Goal: Task Accomplishment & Management: Manage account settings

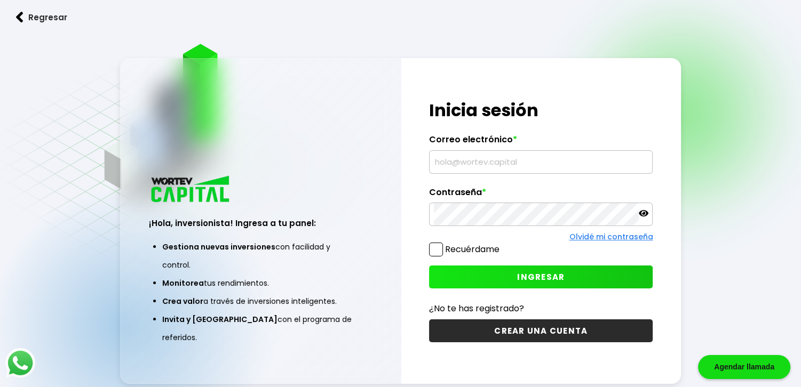
type input "[EMAIL_ADDRESS][DOMAIN_NAME]"
click at [537, 275] on span "INGRESAR" at bounding box center [540, 277] width 47 height 11
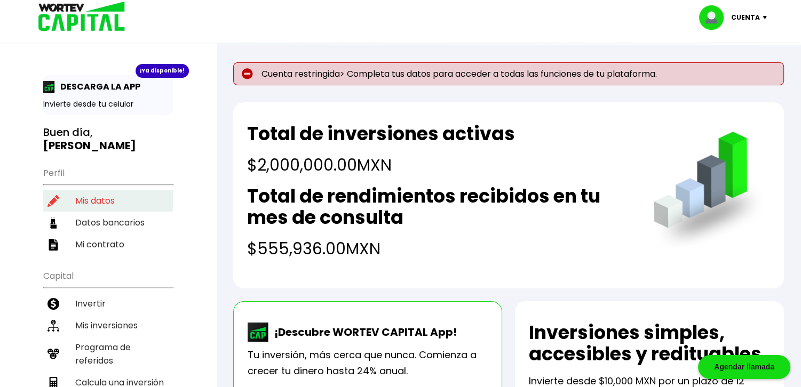
click at [86, 190] on li "Mis datos" at bounding box center [108, 201] width 130 height 22
select select "Hombre"
select select "Licenciatura"
select select "NL"
select select "Banamex"
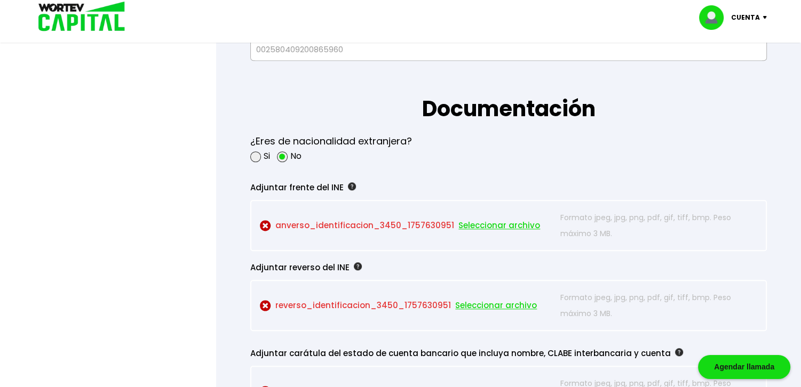
scroll to position [854, 0]
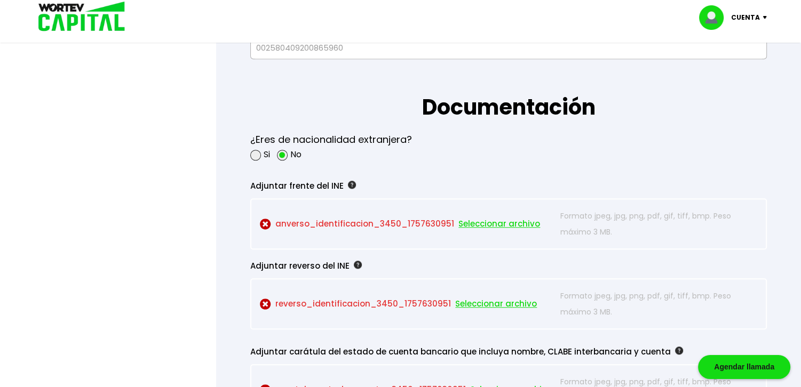
click at [476, 185] on div "Adjuntar frente del INE" at bounding box center [482, 186] width 465 height 16
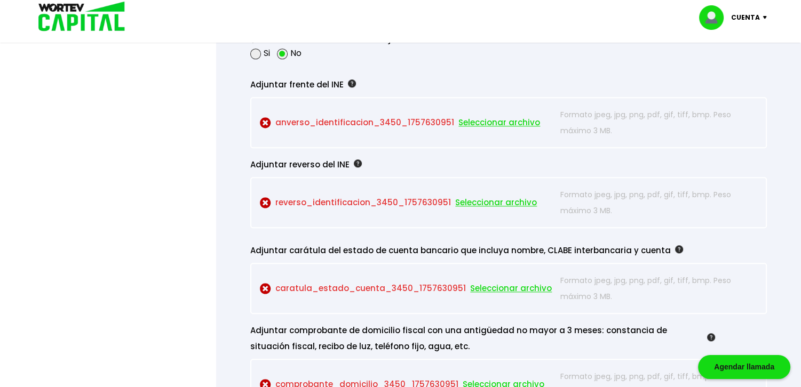
scroll to position [907, 0]
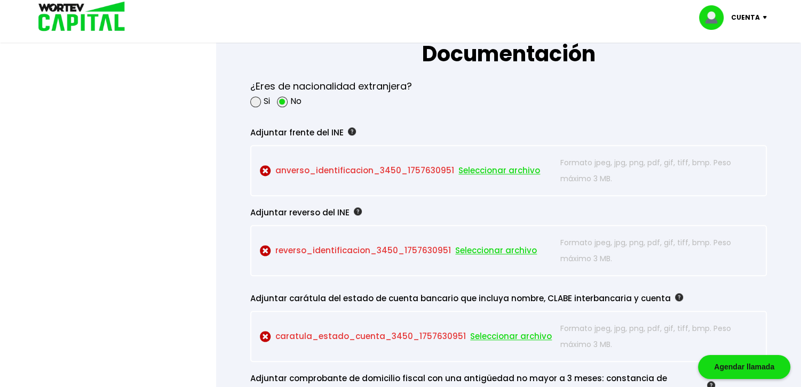
click at [477, 167] on span "Seleccionar archivo" at bounding box center [499, 171] width 82 height 16
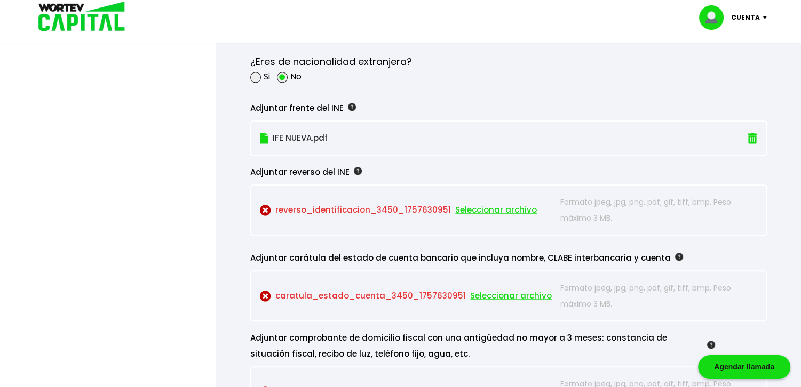
scroll to position [961, 0]
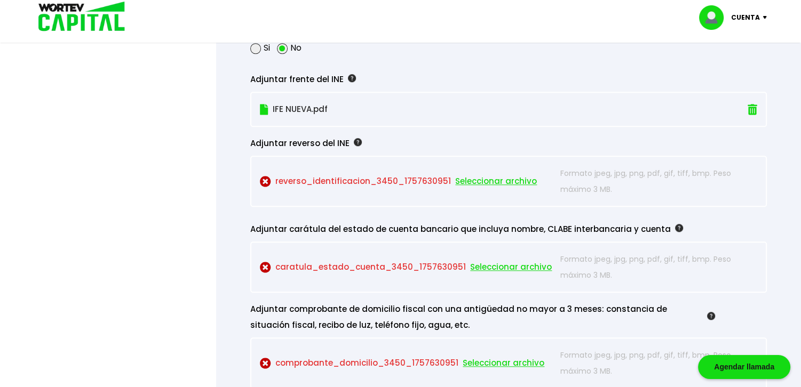
click at [482, 175] on span "Seleccionar archivo" at bounding box center [496, 181] width 82 height 16
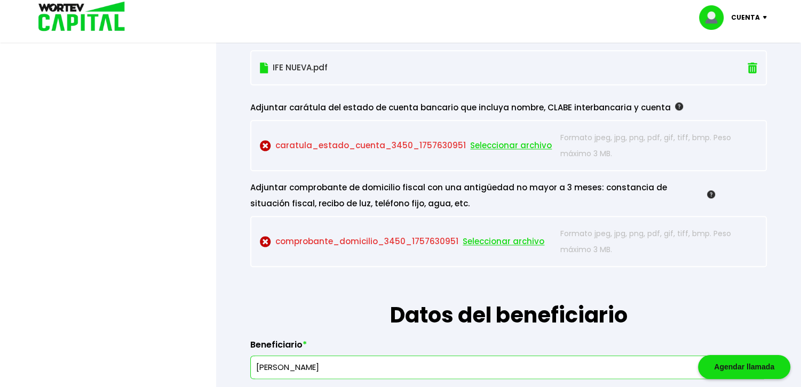
scroll to position [1067, 0]
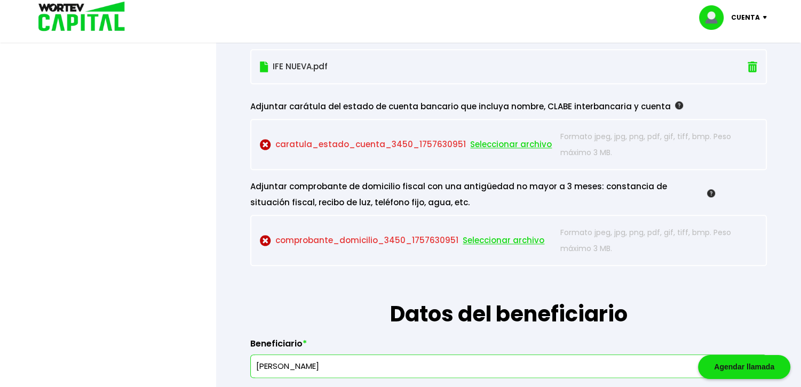
click at [486, 141] on span "Seleccionar archivo" at bounding box center [511, 145] width 82 height 16
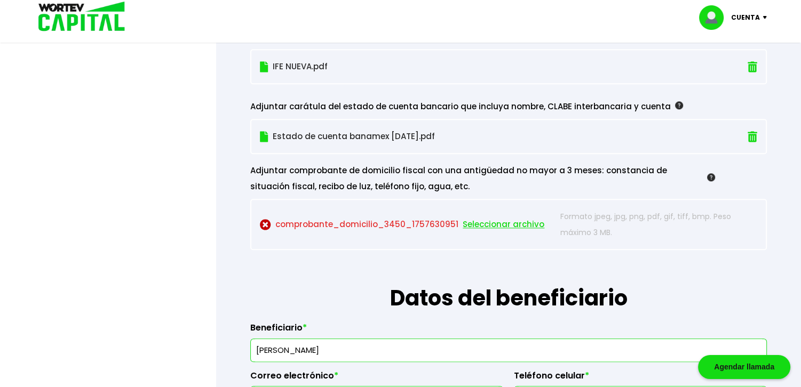
click at [482, 221] on span "Seleccionar archivo" at bounding box center [504, 225] width 82 height 16
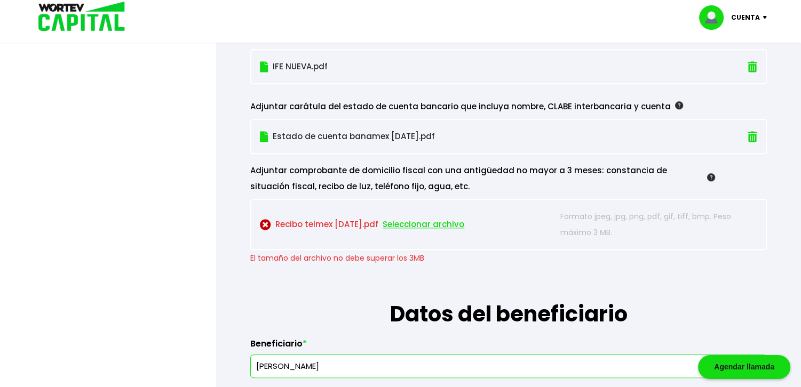
click at [415, 219] on span "Seleccionar archivo" at bounding box center [424, 225] width 82 height 16
click at [264, 219] on img at bounding box center [265, 224] width 11 height 11
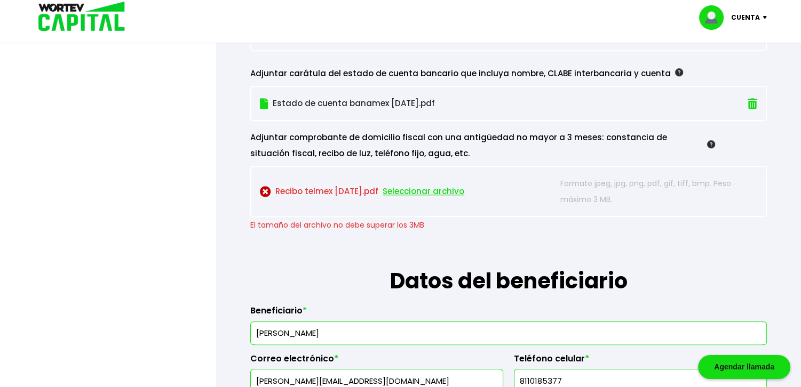
scroll to position [1174, 0]
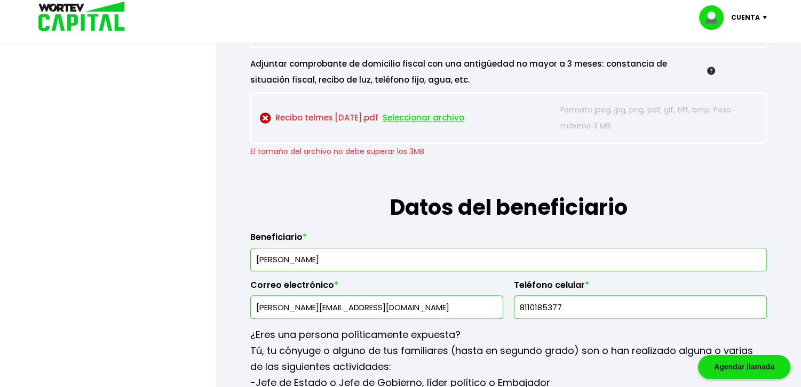
click at [260, 115] on img at bounding box center [265, 118] width 11 height 11
click at [265, 115] on img at bounding box center [265, 118] width 11 height 11
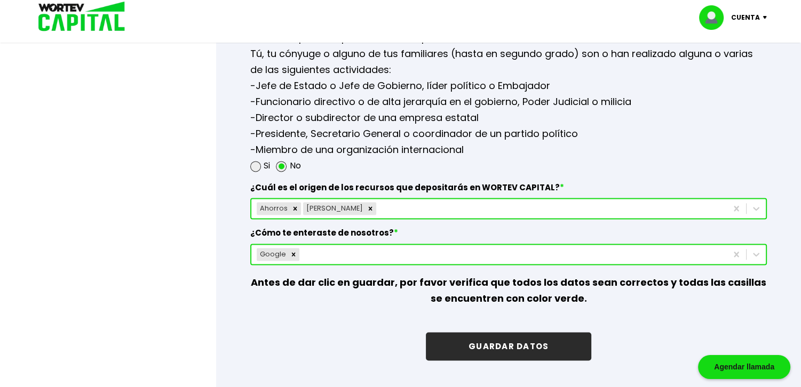
scroll to position [1441, 0]
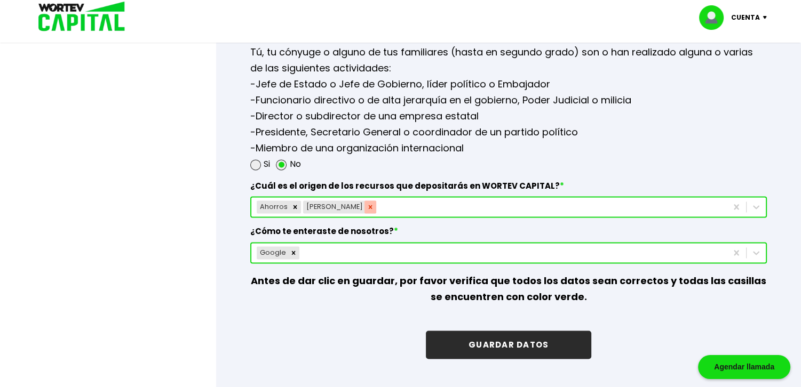
click at [367, 203] on icon "Remove Sueldo" at bounding box center [370, 206] width 7 height 7
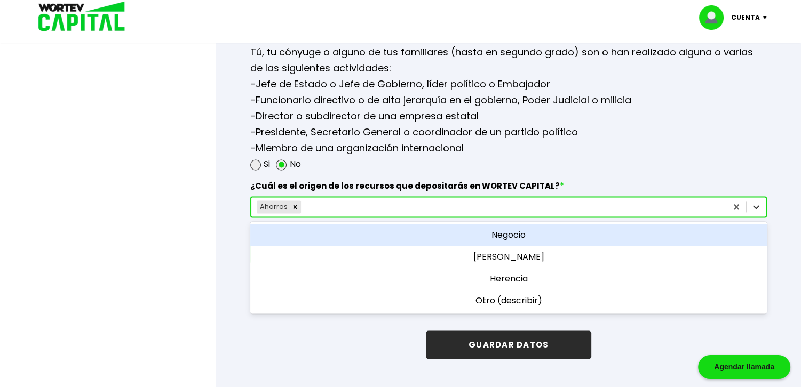
click at [753, 204] on icon at bounding box center [756, 207] width 11 height 11
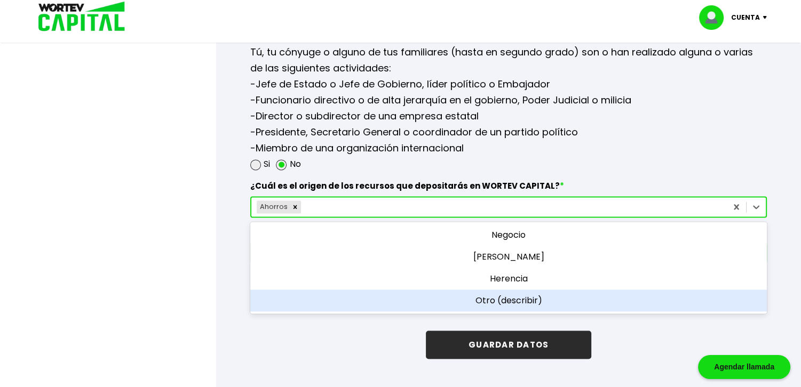
click at [500, 294] on div "Otro (describir)" at bounding box center [508, 301] width 517 height 22
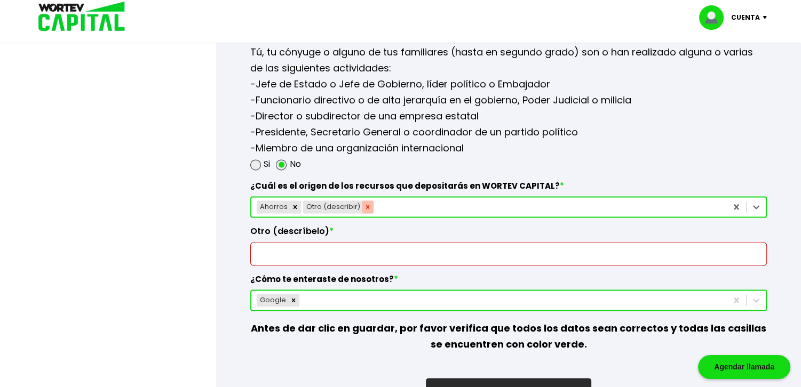
click at [364, 201] on div "Remove Otro (describir)" at bounding box center [368, 207] width 12 height 13
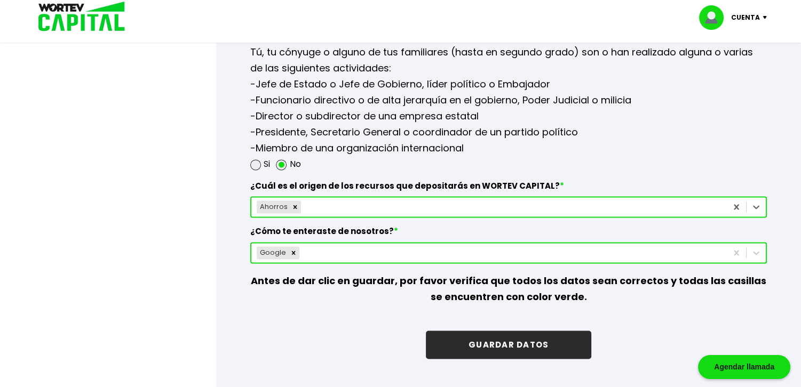
click at [300, 200] on div "Ahorros" at bounding box center [489, 207] width 476 height 17
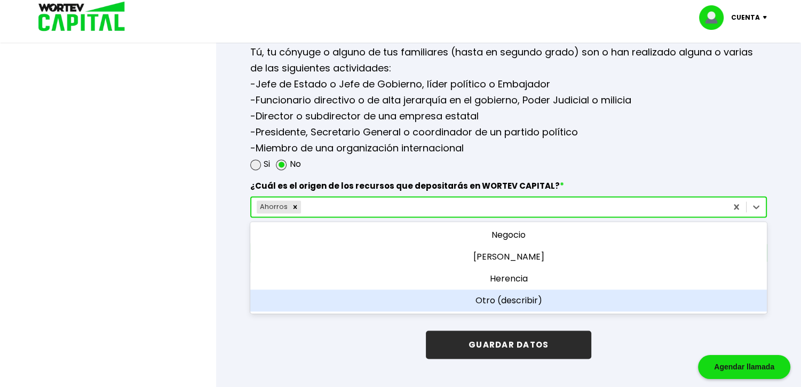
click at [484, 294] on div "Otro (describir)" at bounding box center [508, 301] width 517 height 22
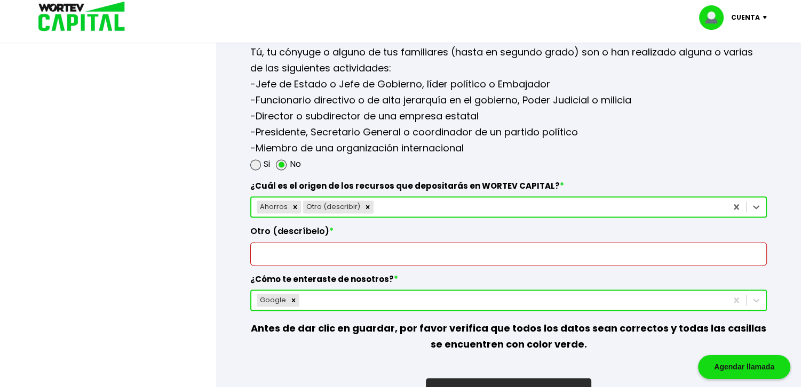
click at [308, 247] on input "text" at bounding box center [508, 254] width 507 height 22
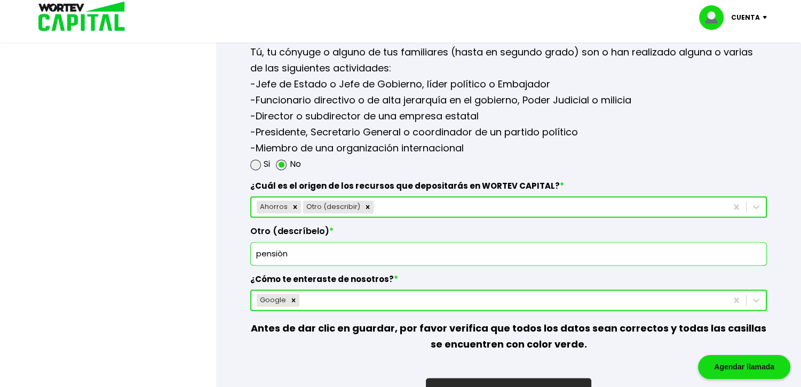
type input "pensiòn"
click at [171, 230] on div at bounding box center [400, 193] width 801 height 387
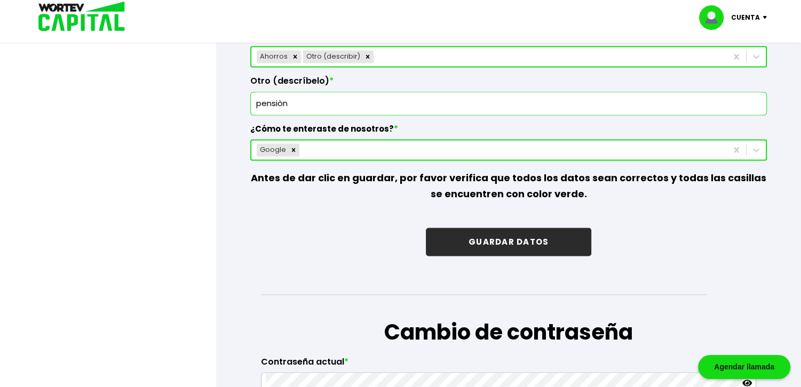
scroll to position [1590, 0]
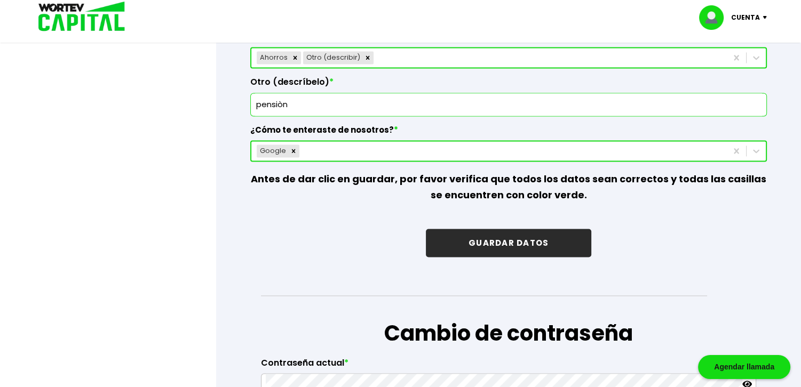
click at [495, 235] on button "GUARDAR DATOS" at bounding box center [508, 243] width 165 height 28
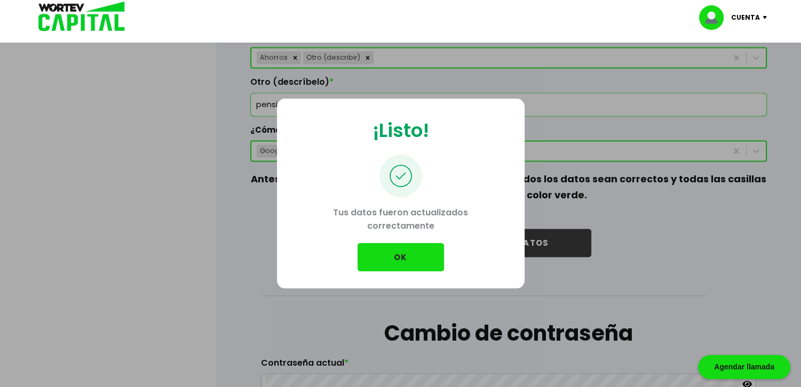
click at [400, 253] on button "OK" at bounding box center [401, 257] width 86 height 28
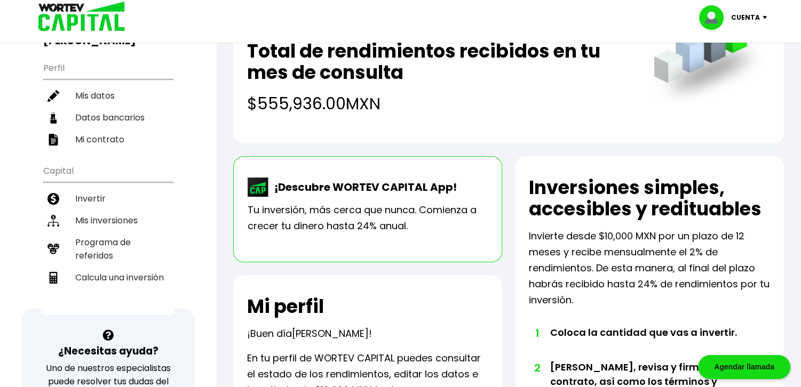
scroll to position [107, 0]
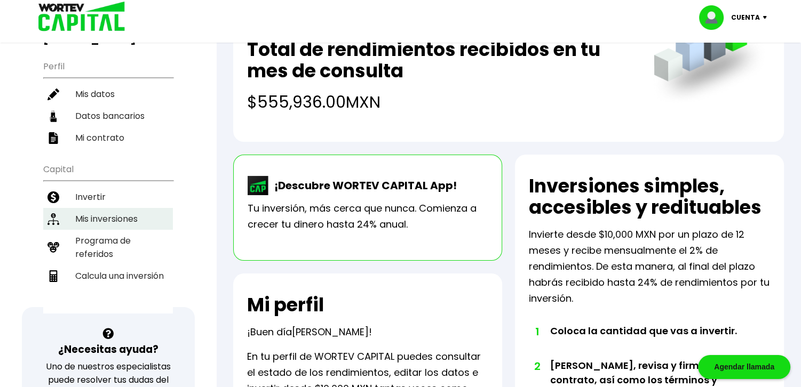
click at [90, 208] on li "Mis inversiones" at bounding box center [108, 219] width 130 height 22
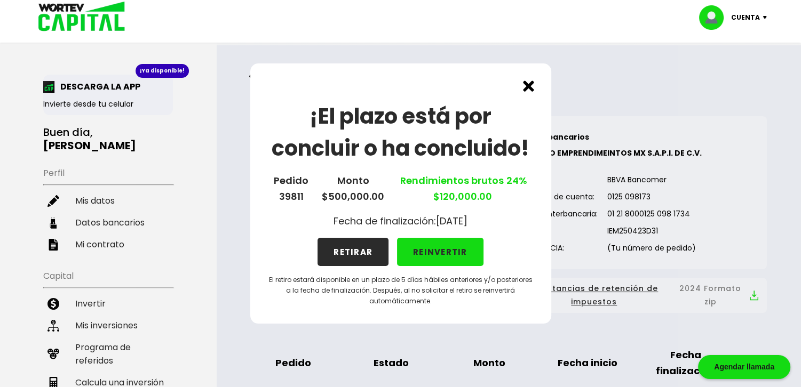
click at [534, 82] on img at bounding box center [528, 86] width 11 height 11
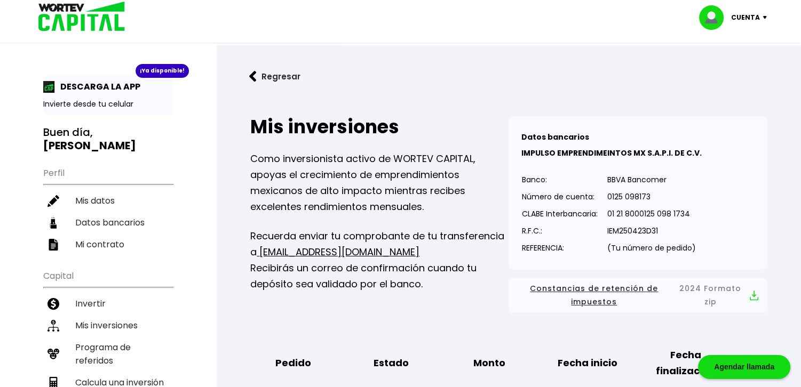
click at [771, 17] on img at bounding box center [767, 17] width 14 height 3
click at [747, 68] on li "Cerrar sesión" at bounding box center [734, 71] width 85 height 22
